Goal: Transaction & Acquisition: Purchase product/service

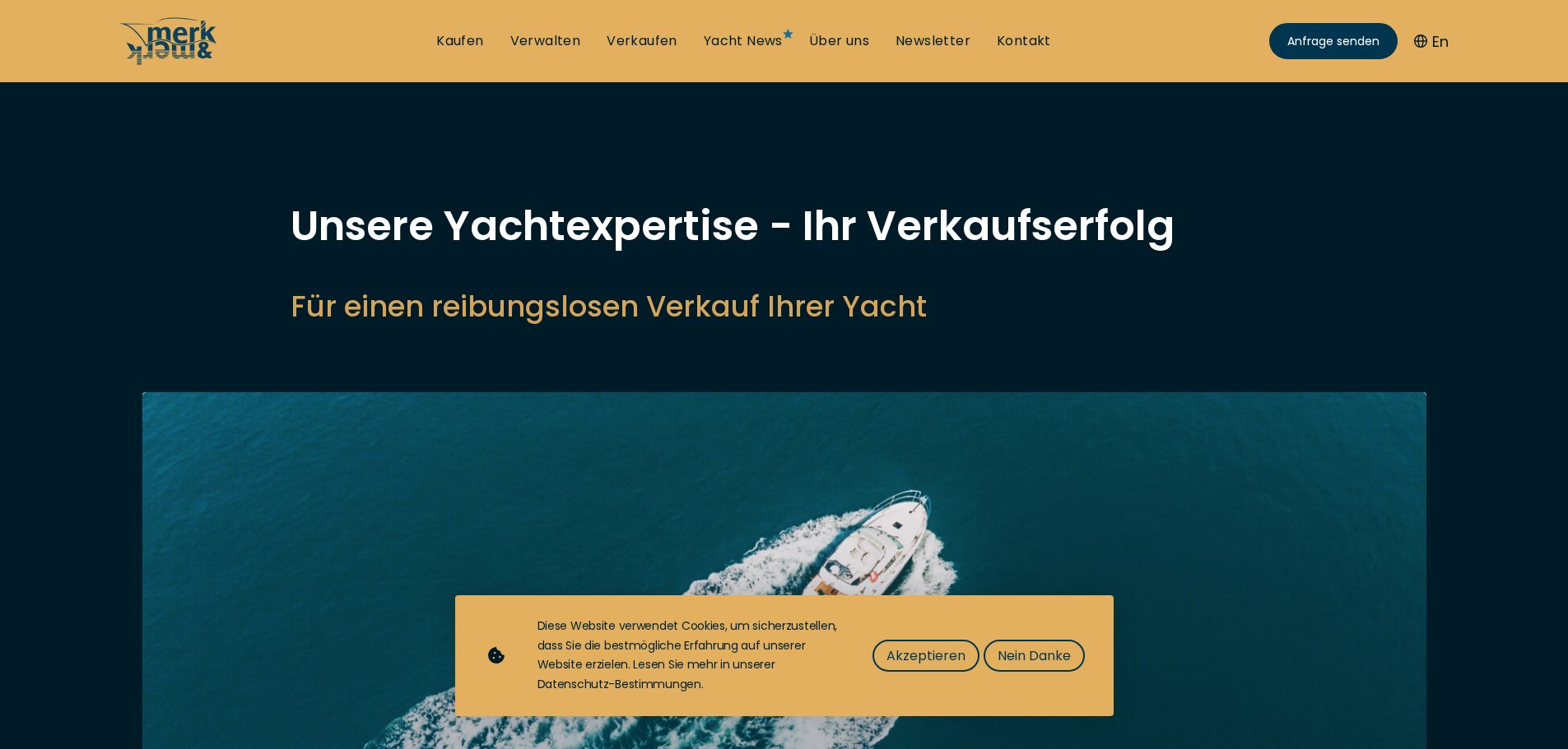
select select "sell"
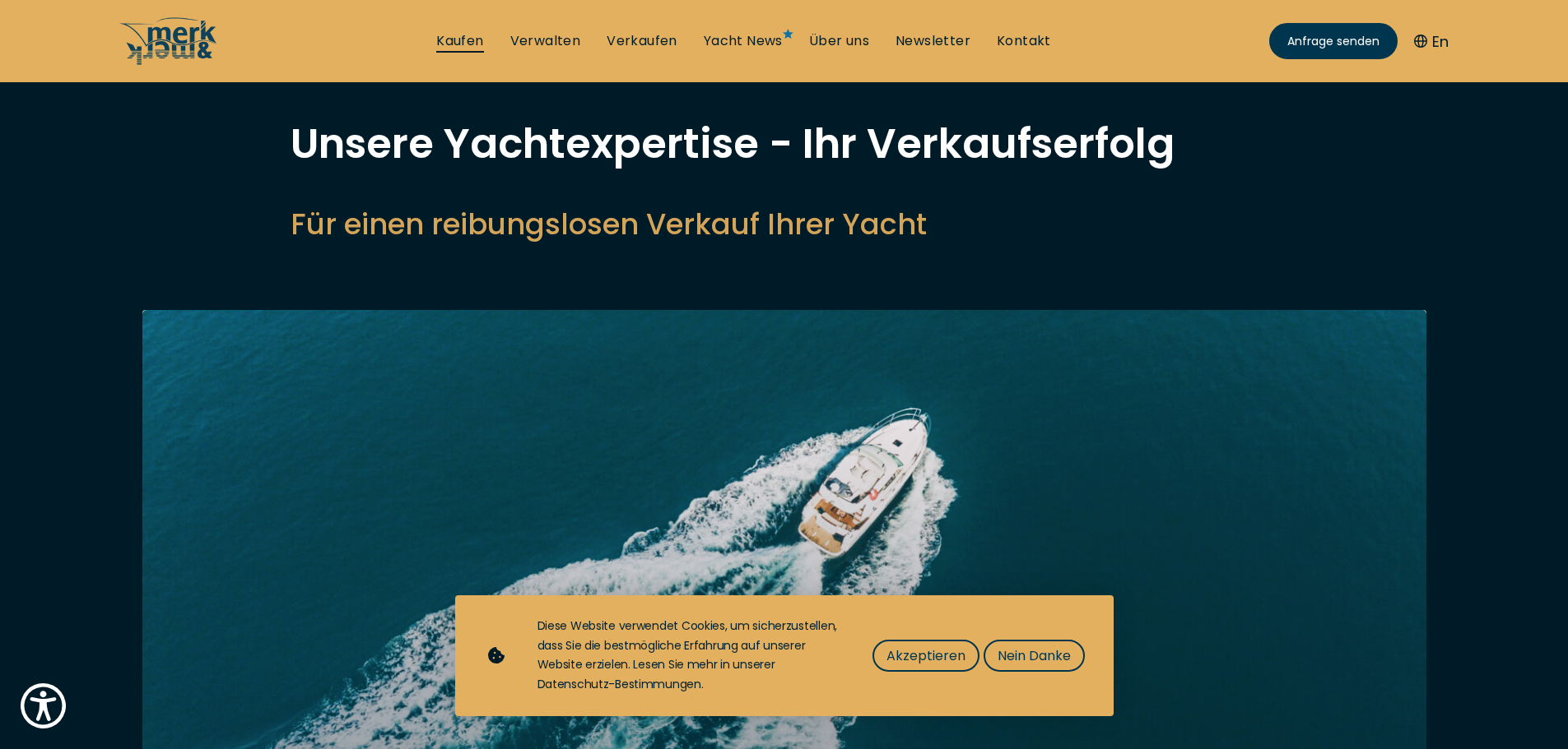
click at [460, 40] on link "Kaufen" at bounding box center [459, 41] width 47 height 18
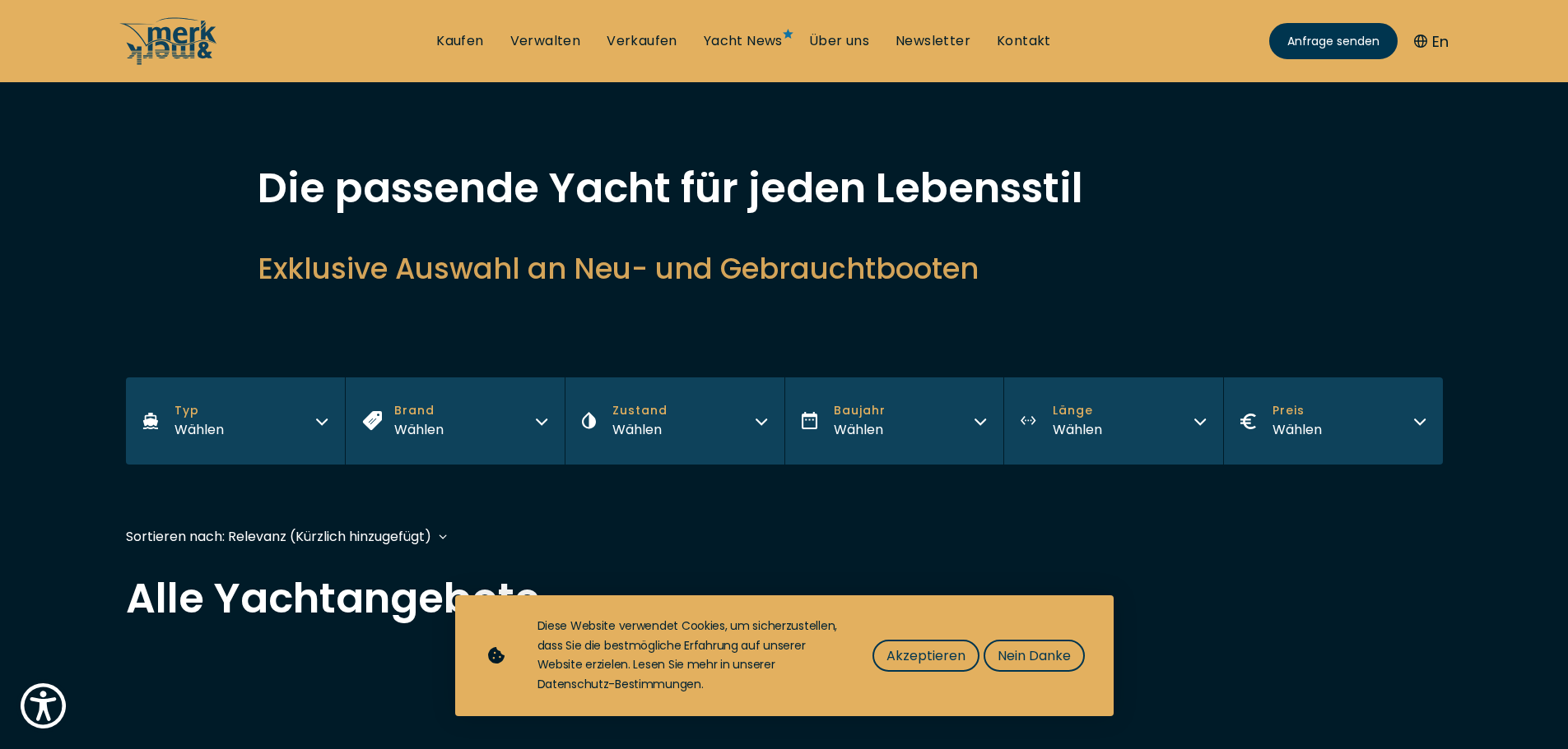
scroll to position [83, 0]
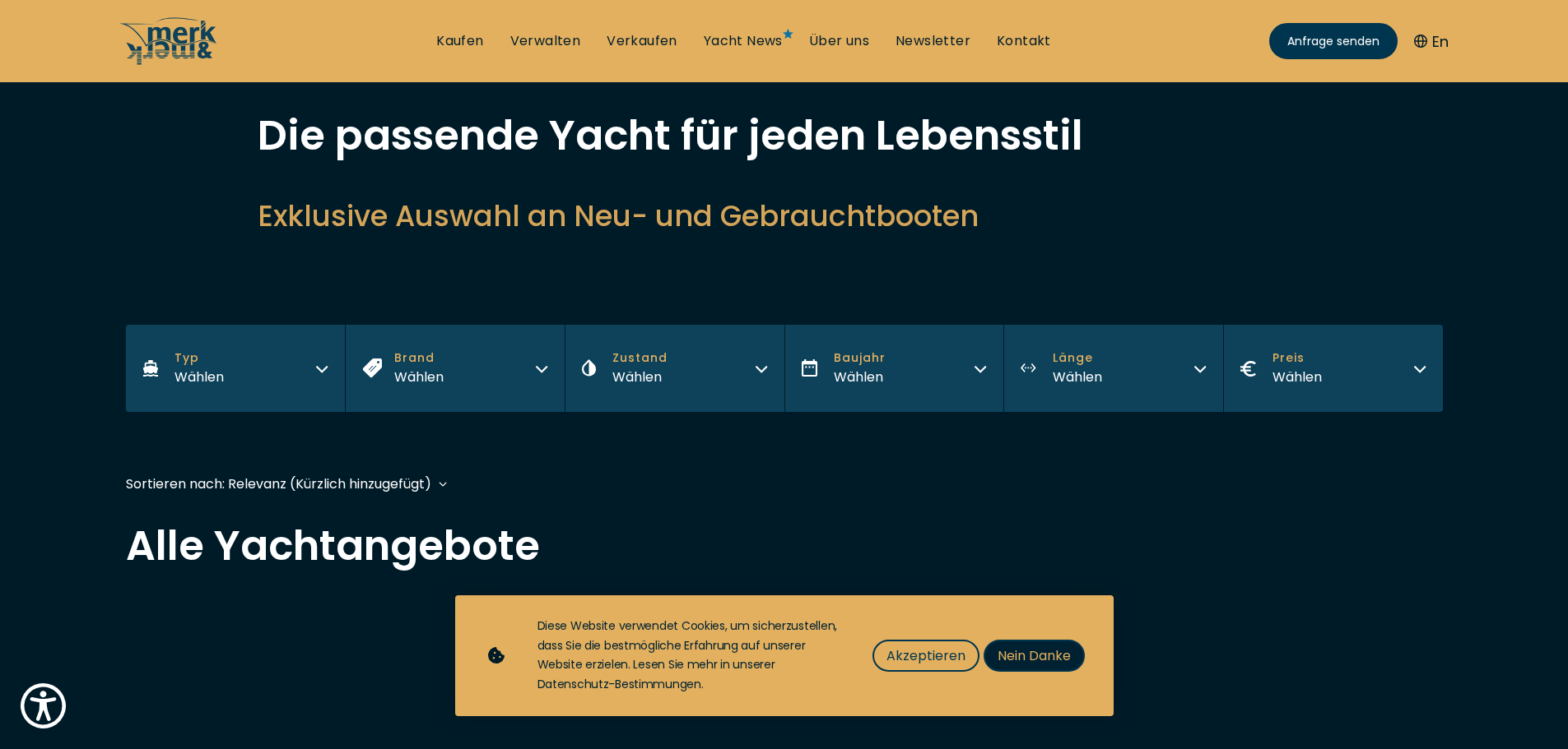
click at [1003, 647] on span "Nein Danke" at bounding box center [1034, 656] width 74 height 21
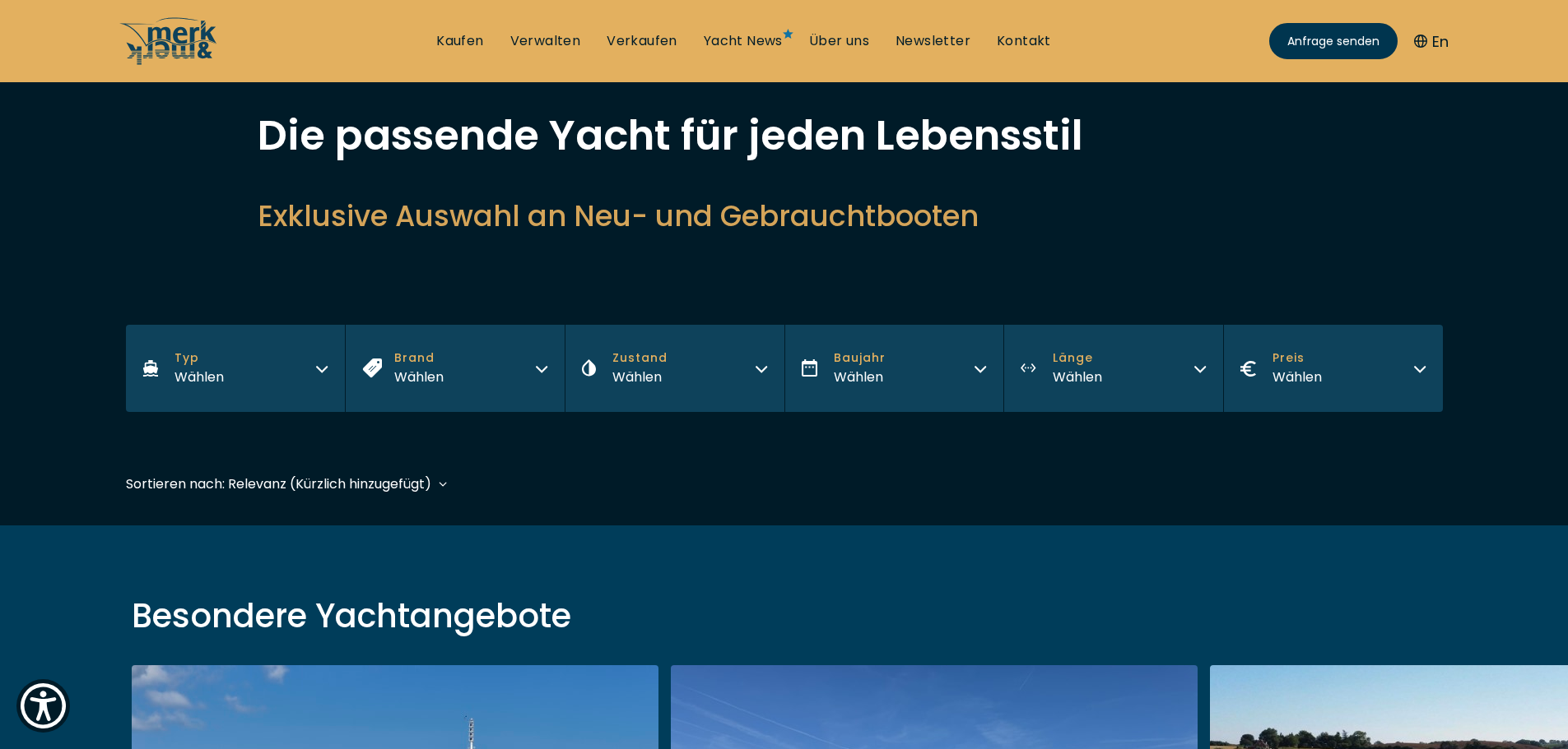
click at [651, 369] on div "Wählen" at bounding box center [639, 376] width 55 height 21
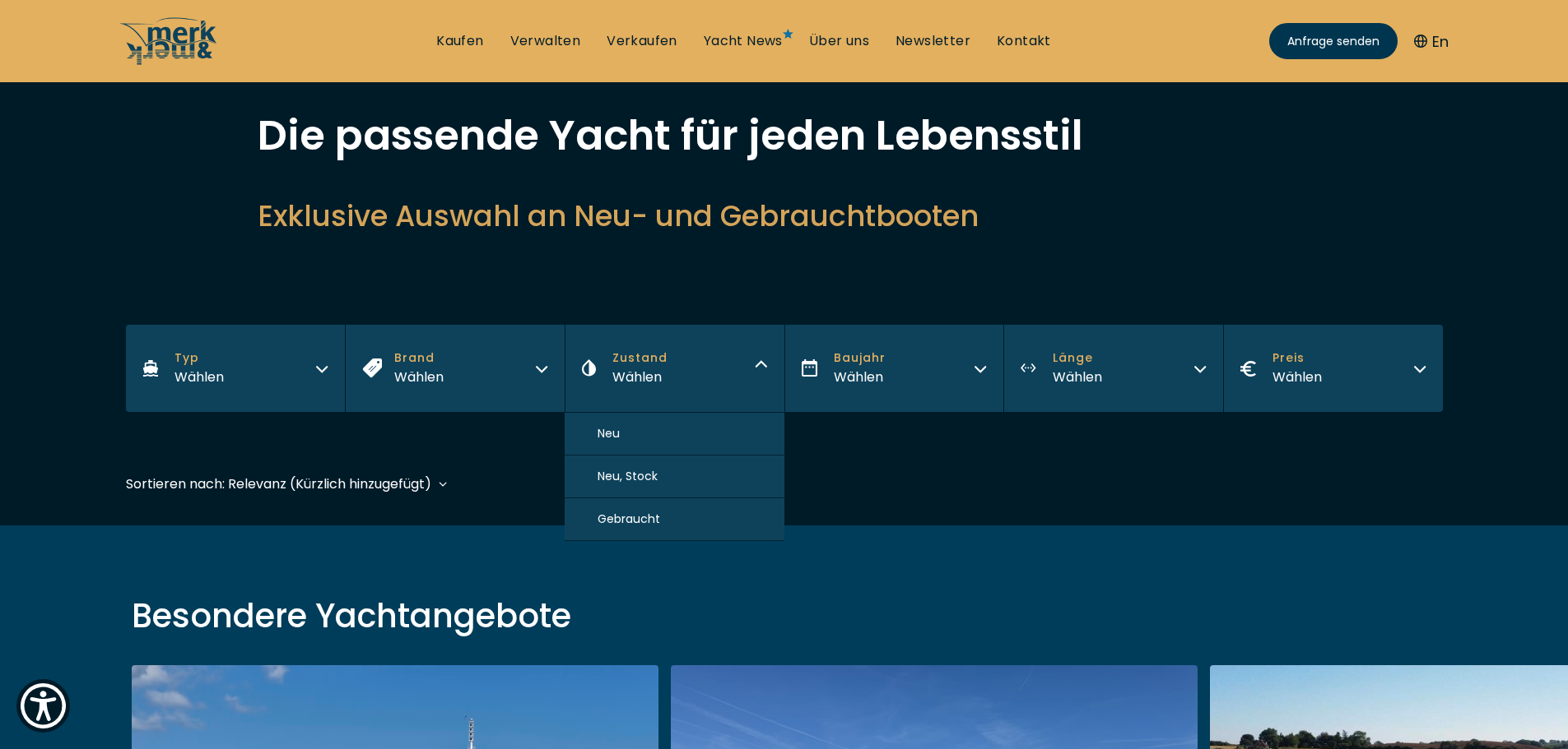
click at [642, 512] on span "Gebraucht" at bounding box center [629, 519] width 63 height 17
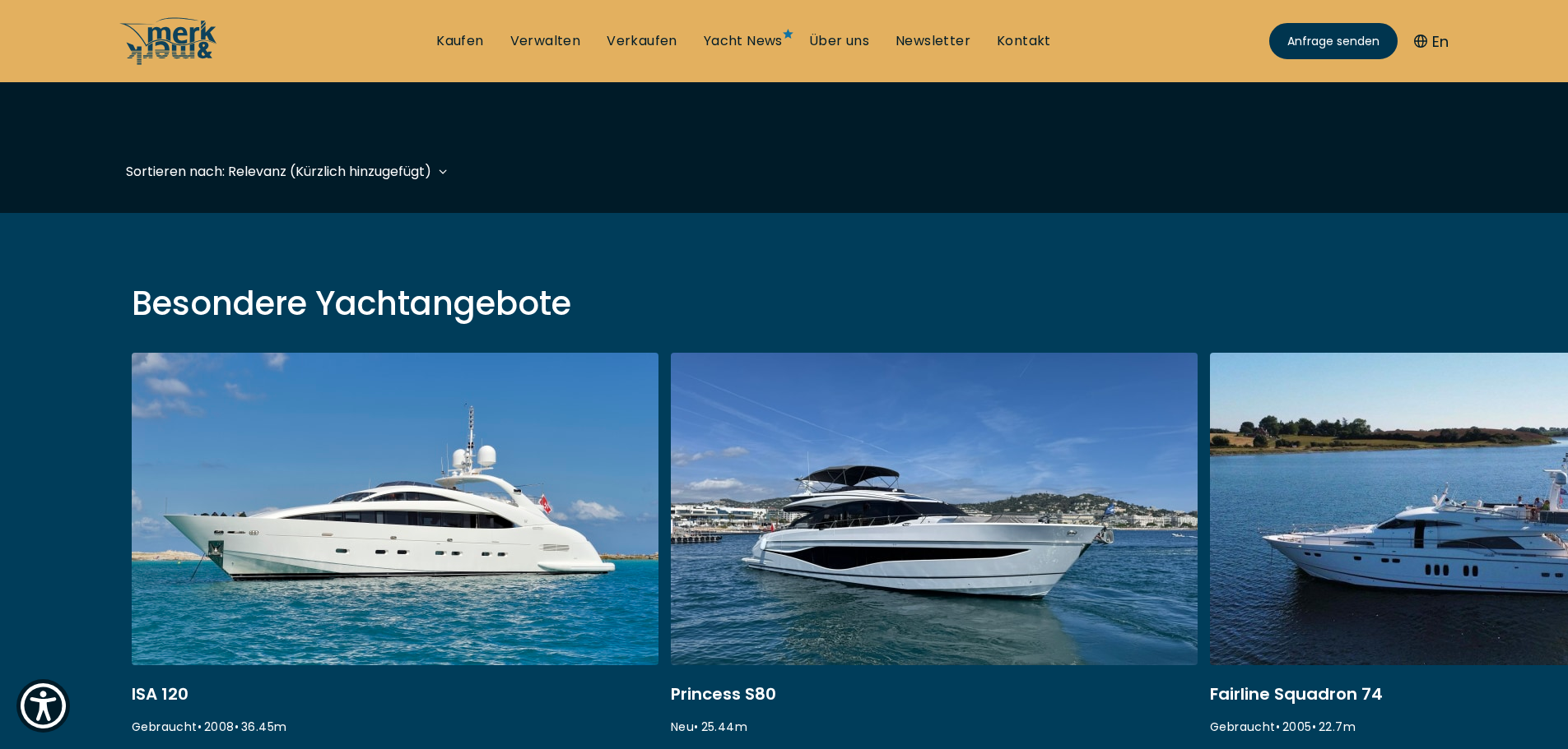
scroll to position [407, 0]
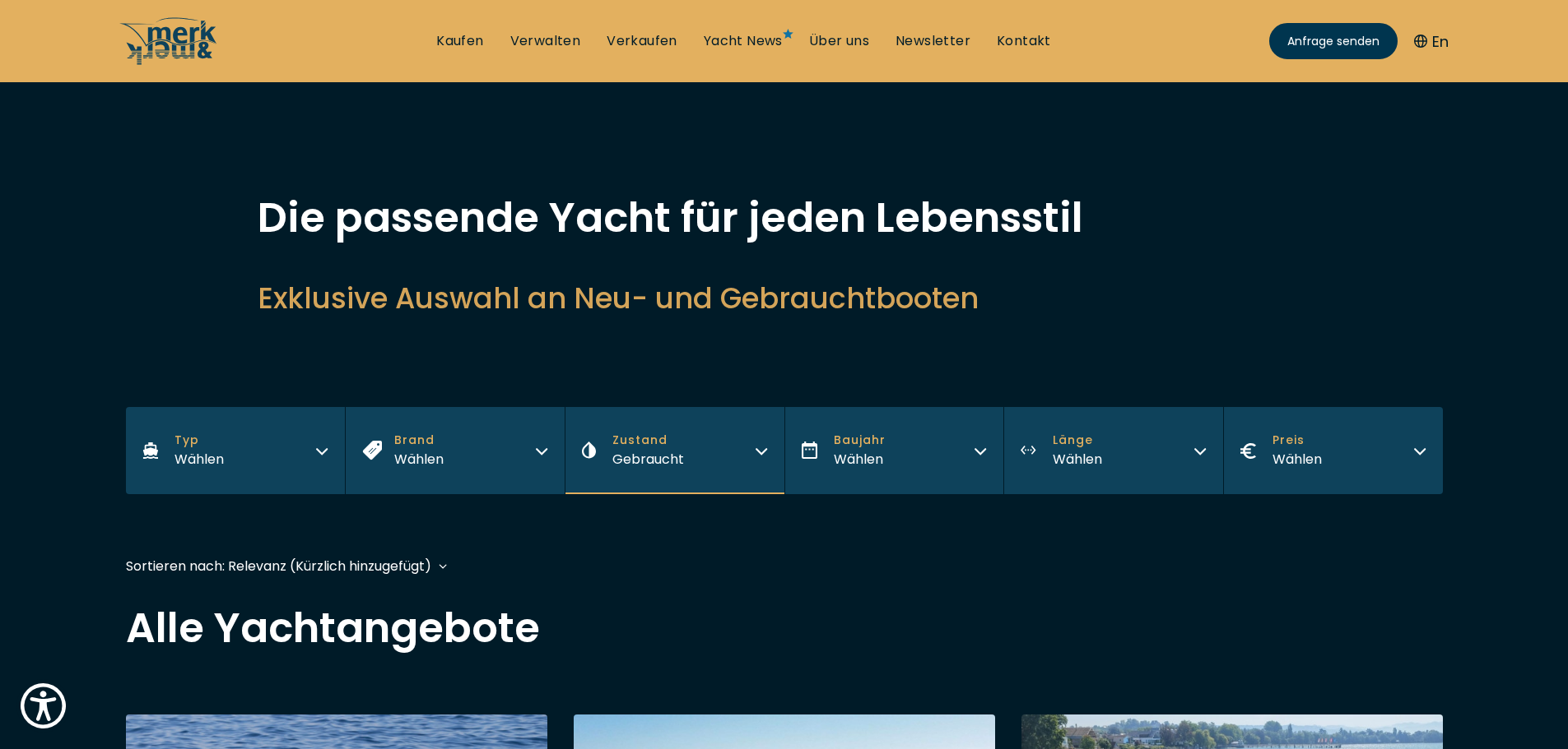
click at [318, 445] on icon "button" at bounding box center [322, 449] width 13 height 13
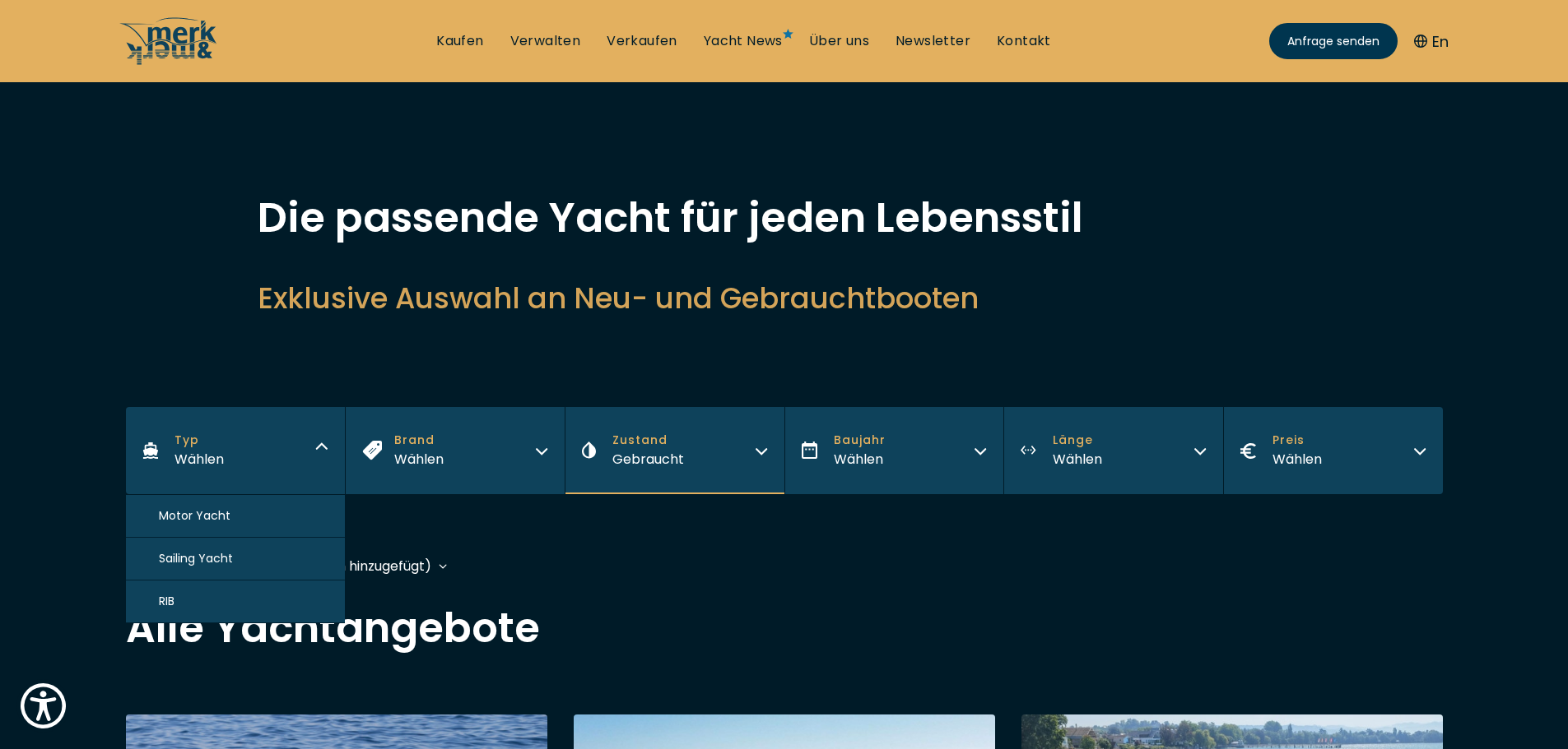
click at [239, 514] on button "Motor Yacht" at bounding box center [235, 516] width 220 height 43
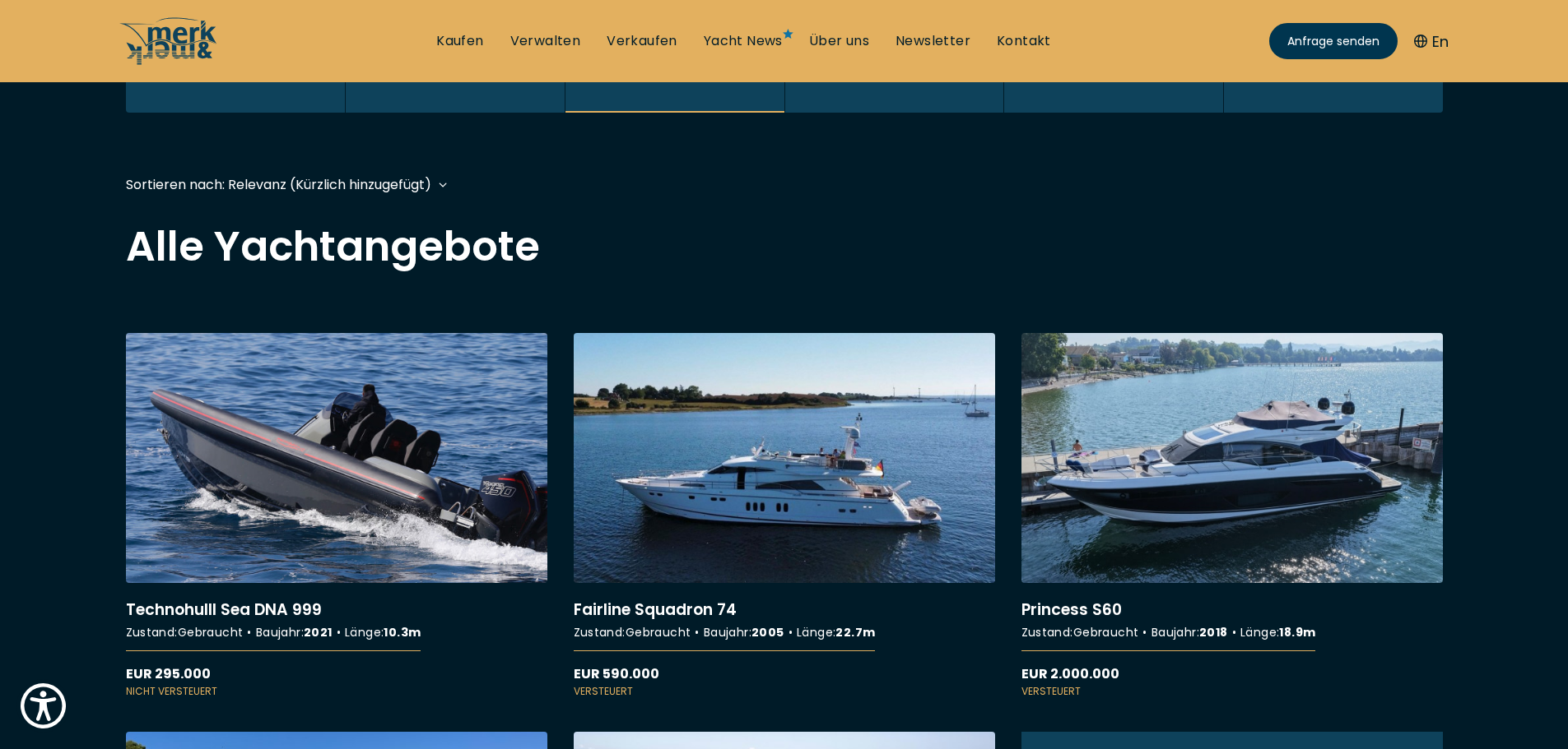
scroll to position [406, 0]
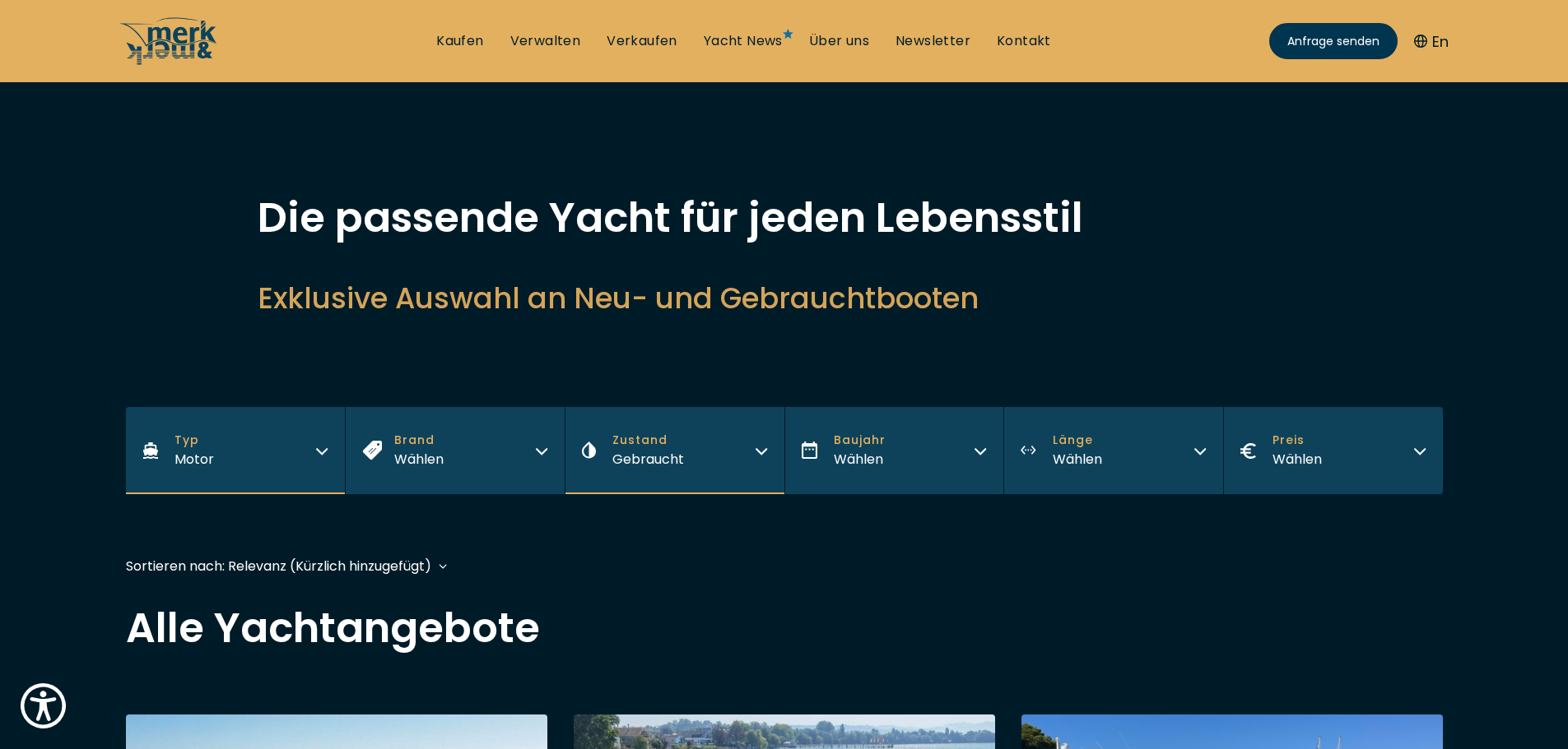
click at [1422, 447] on icon "button" at bounding box center [1419, 449] width 13 height 13
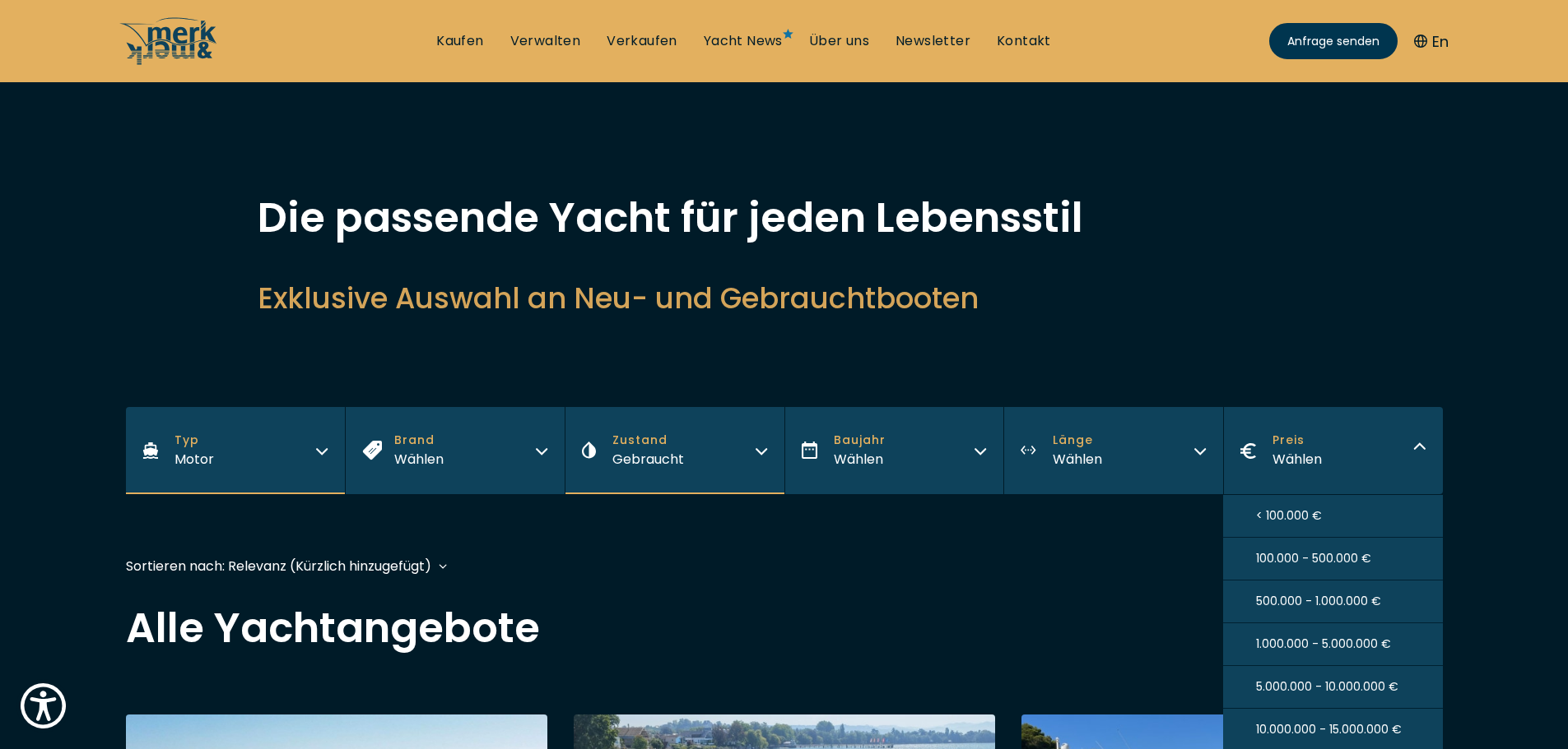
click at [1381, 355] on div "Die passende Yacht für jeden Lebensstil Exklusive Auswahl an Neu- und Gebraucht…" at bounding box center [784, 278] width 1316 height 162
